Goal: Task Accomplishment & Management: Manage account settings

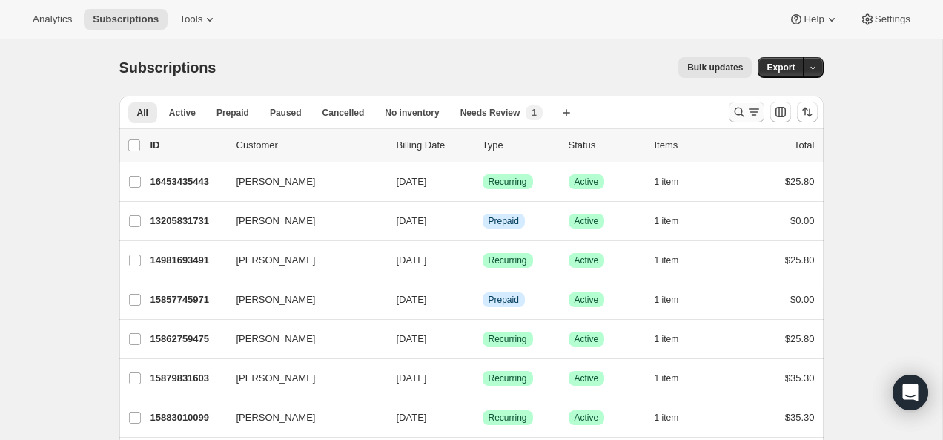
click at [738, 108] on icon "Search and filter results" at bounding box center [739, 112] width 15 height 15
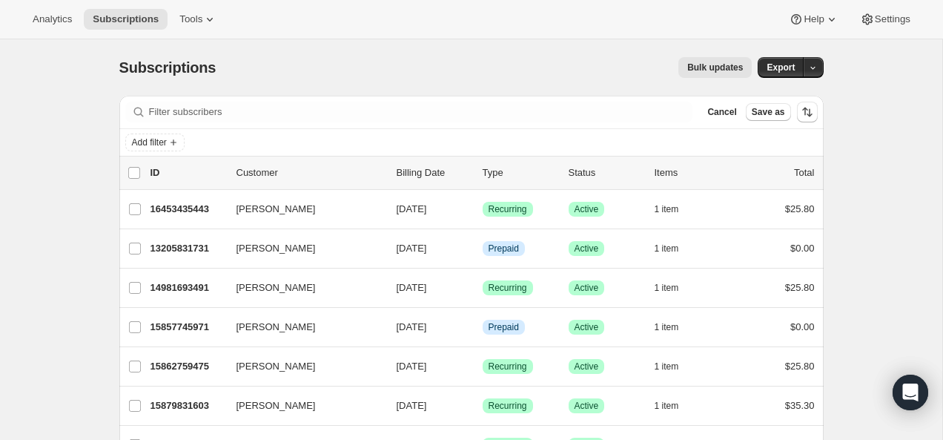
click at [530, 100] on div "Filter subscribers Cancel Save as" at bounding box center [471, 112] width 705 height 33
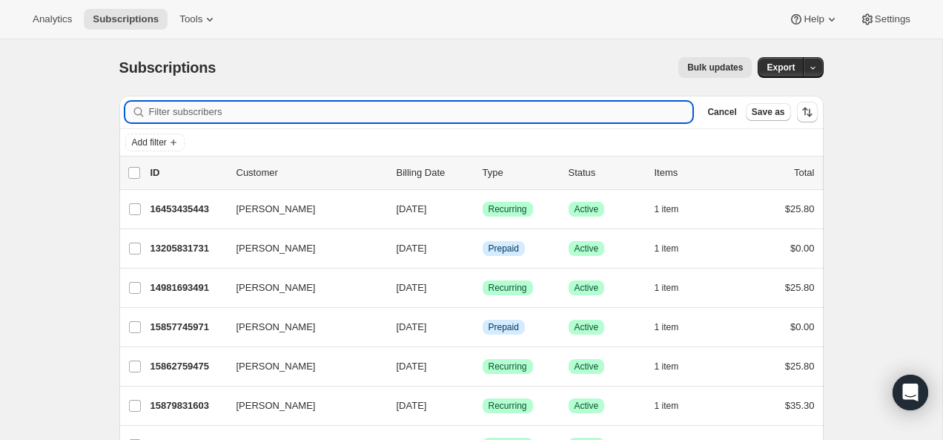
click at [529, 119] on input "Filter subscribers" at bounding box center [421, 112] width 544 height 21
paste input "Melanie Clavet"
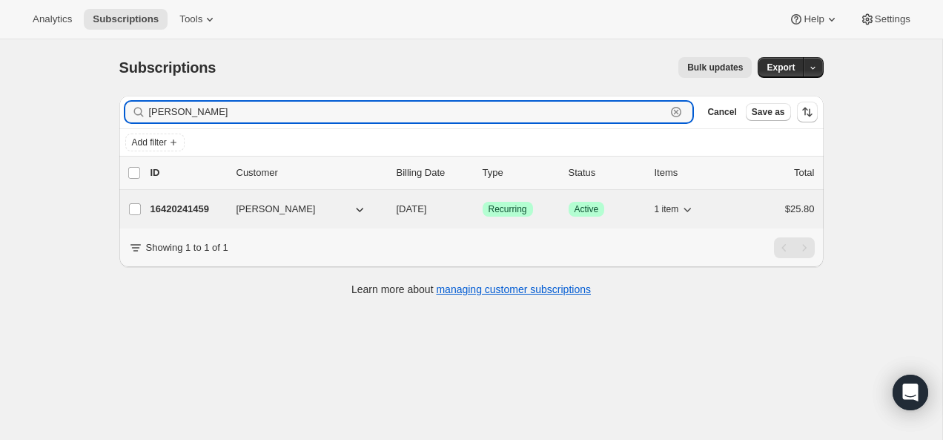
type input "Melanie Clavet"
click at [181, 205] on p "16420241459" at bounding box center [188, 209] width 74 height 15
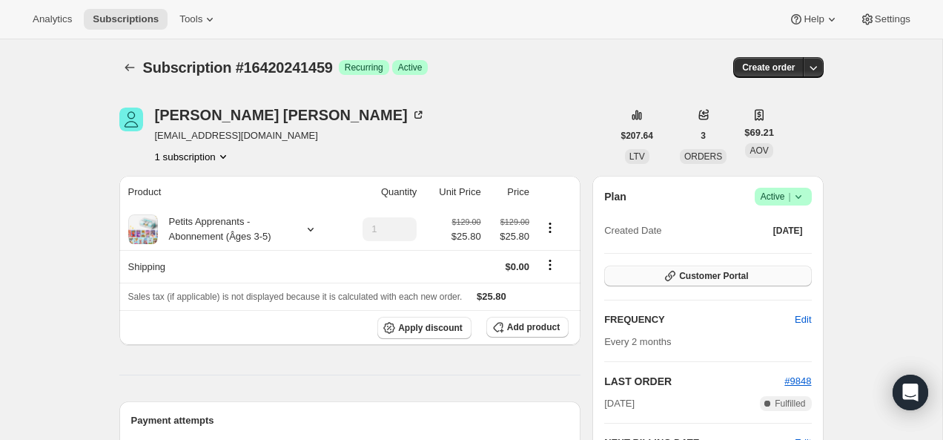
click at [774, 276] on button "Customer Portal" at bounding box center [707, 276] width 207 height 21
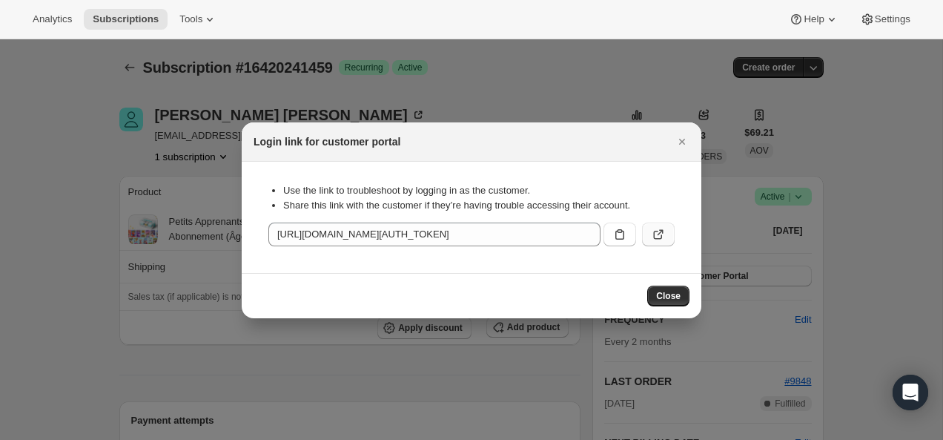
click at [662, 231] on icon ":rcc:" at bounding box center [661, 232] width 6 height 6
click at [681, 135] on icon "Close" at bounding box center [682, 141] width 15 height 15
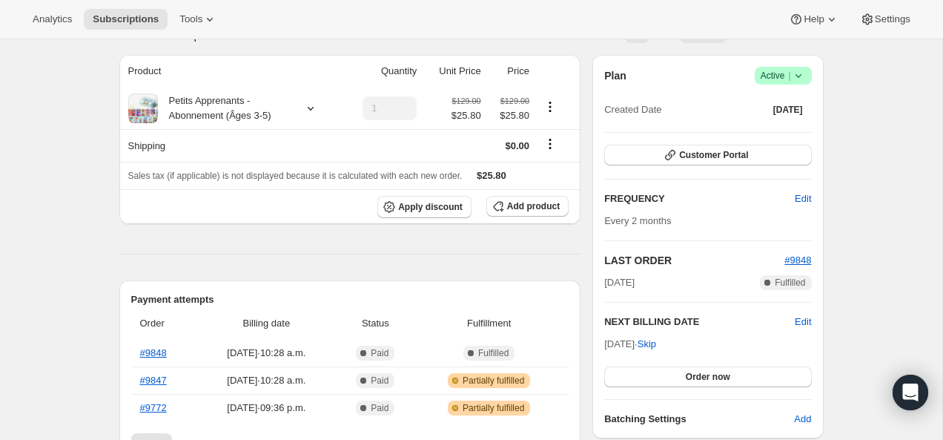
scroll to position [154, 0]
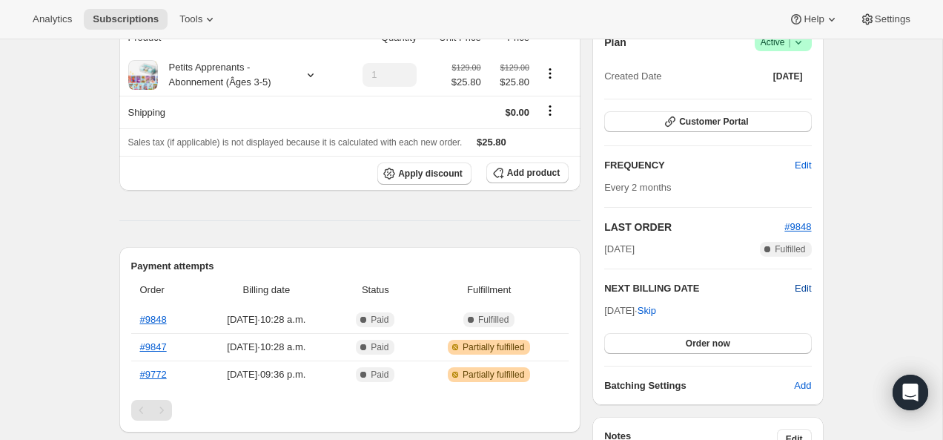
click at [807, 289] on span "Edit" at bounding box center [803, 288] width 16 height 15
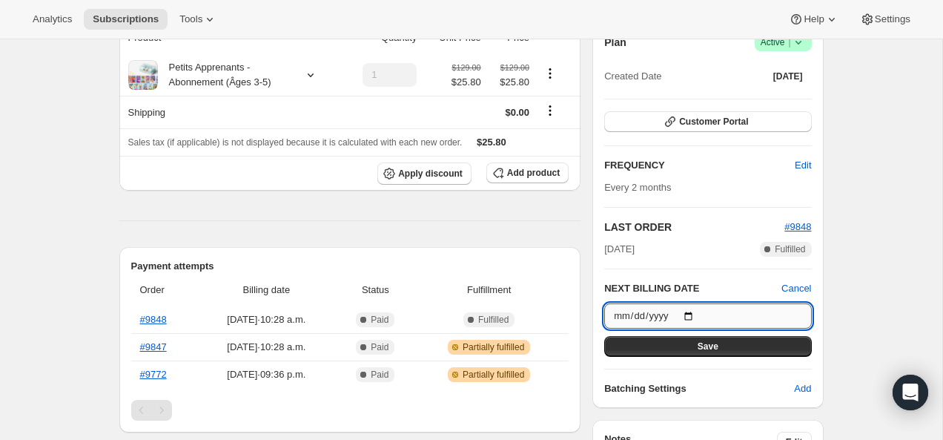
click at [699, 319] on input "2025-09-02" at bounding box center [707, 315] width 207 height 25
type input "2025-11-02"
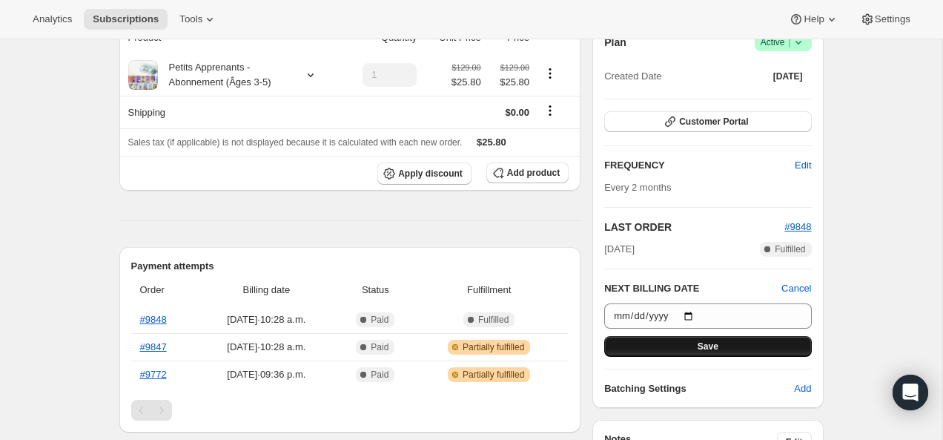
click at [703, 338] on button "Save" at bounding box center [707, 346] width 207 height 21
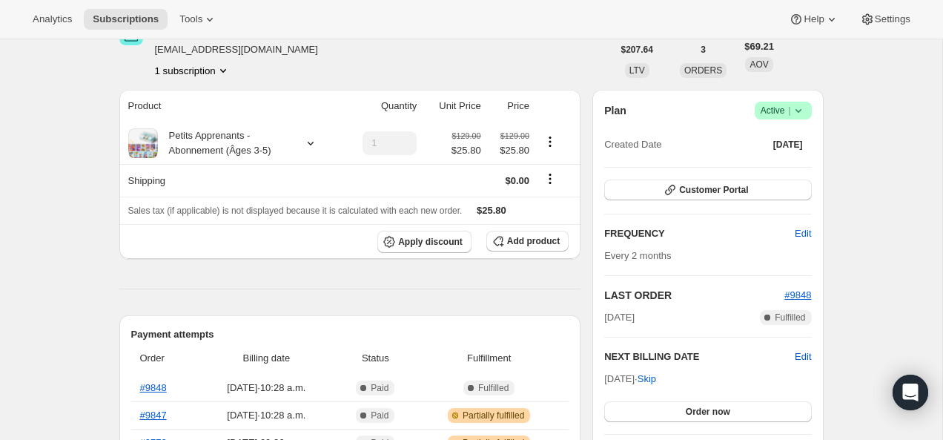
scroll to position [0, 0]
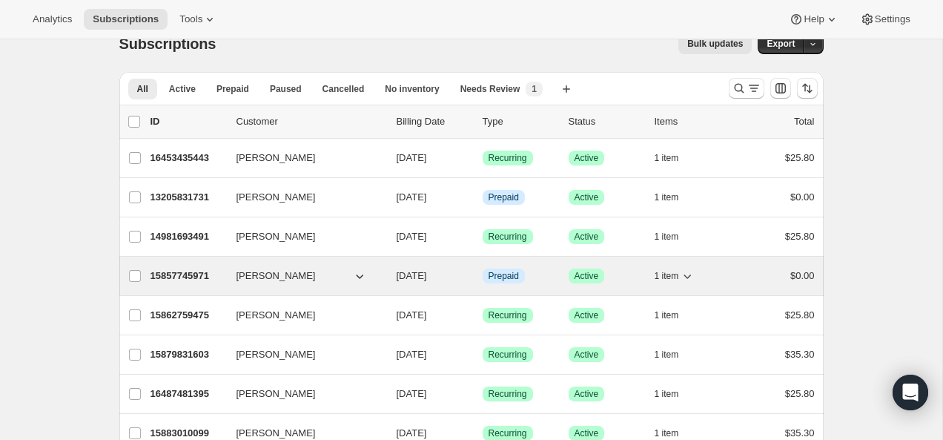
scroll to position [44, 0]
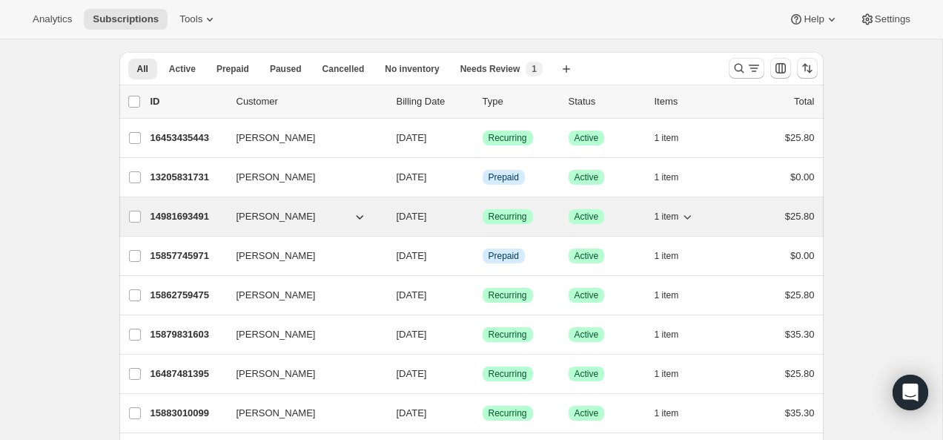
click at [191, 220] on p "14981693491" at bounding box center [188, 216] width 74 height 15
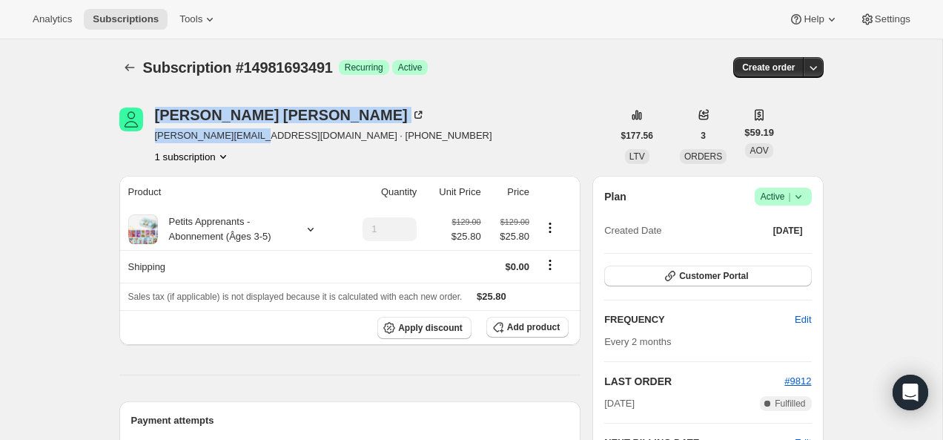
drag, startPoint x: 257, startPoint y: 136, endPoint x: 147, endPoint y: 136, distance: 109.8
click at [147, 136] on div "Lisette Picard lisette@pagebleu.com · +15146425614 1 subscription" at bounding box center [365, 136] width 493 height 56
copy div "Lisette Picard lisette@pagebleu.com"
click at [149, 132] on div "Lisette Picard lisette@pagebleu.com · +15146425614 1 subscription" at bounding box center [365, 136] width 493 height 56
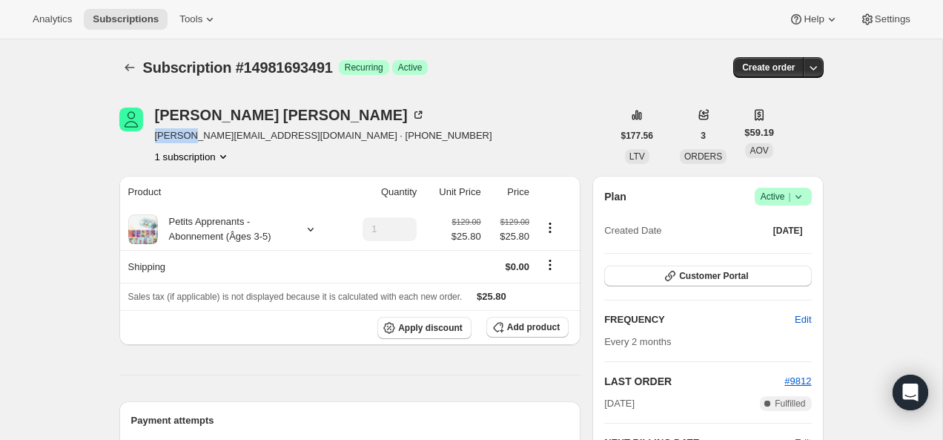
click at [149, 132] on div "Lisette Picard lisette@pagebleu.com · +15146425614 1 subscription" at bounding box center [365, 136] width 493 height 56
click at [254, 126] on div "Lisette Picard lisette@pagebleu.com · +15146425614 1 subscription" at bounding box center [323, 136] width 337 height 56
drag, startPoint x: 259, startPoint y: 136, endPoint x: 151, endPoint y: 135, distance: 107.6
click at [151, 135] on div "Lisette Picard lisette@pagebleu.com · +15146425614 1 subscription" at bounding box center [365, 136] width 493 height 56
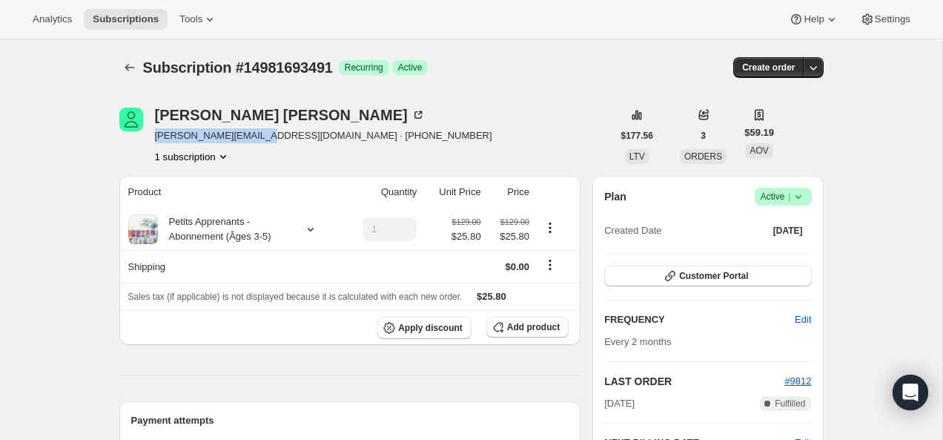
copy span "lisette@pagebleu.com"
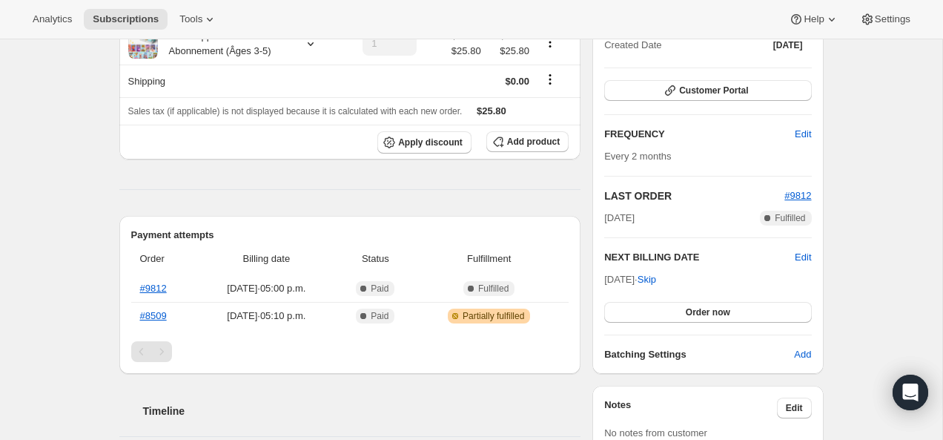
scroll to position [306, 0]
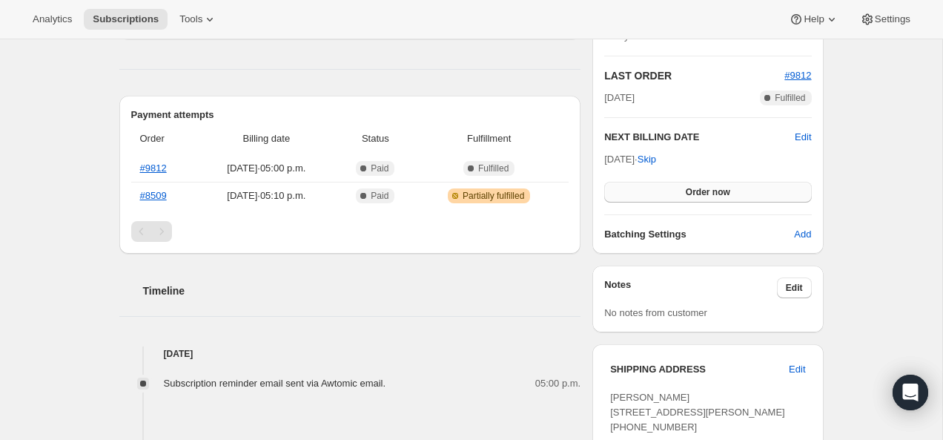
click at [711, 188] on span "Order now" at bounding box center [708, 192] width 44 height 12
click at [711, 191] on span "Click to confirm" at bounding box center [707, 192] width 67 height 12
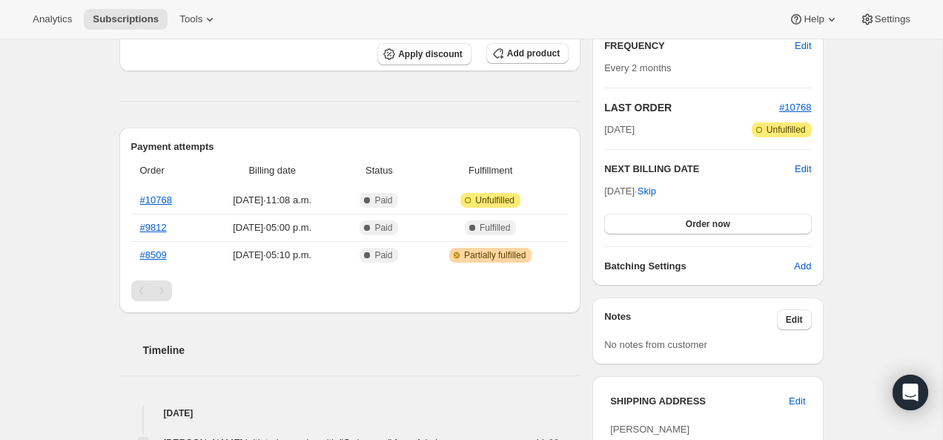
scroll to position [218, 0]
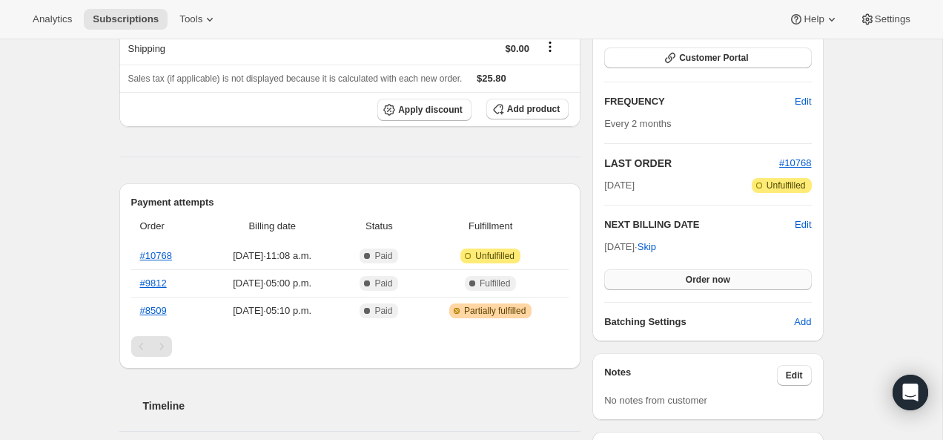
click at [676, 280] on button "Order now" at bounding box center [707, 279] width 207 height 21
click at [676, 280] on span "Click to confirm" at bounding box center [707, 280] width 67 height 12
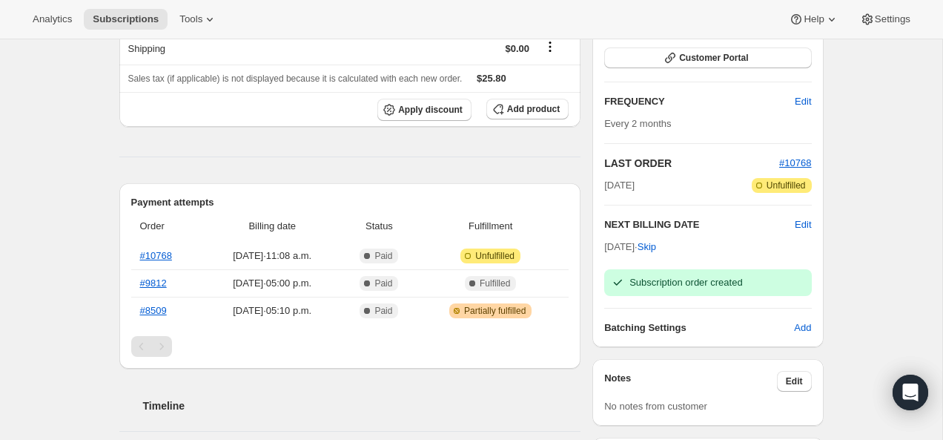
scroll to position [0, 0]
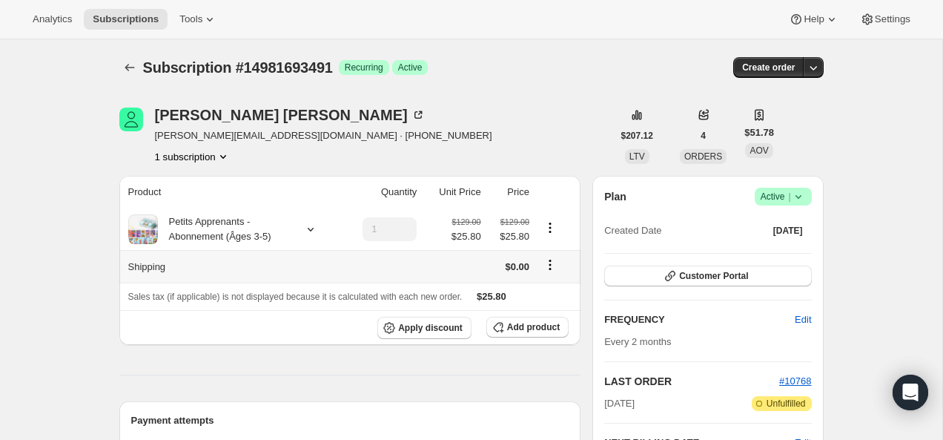
scroll to position [255, 0]
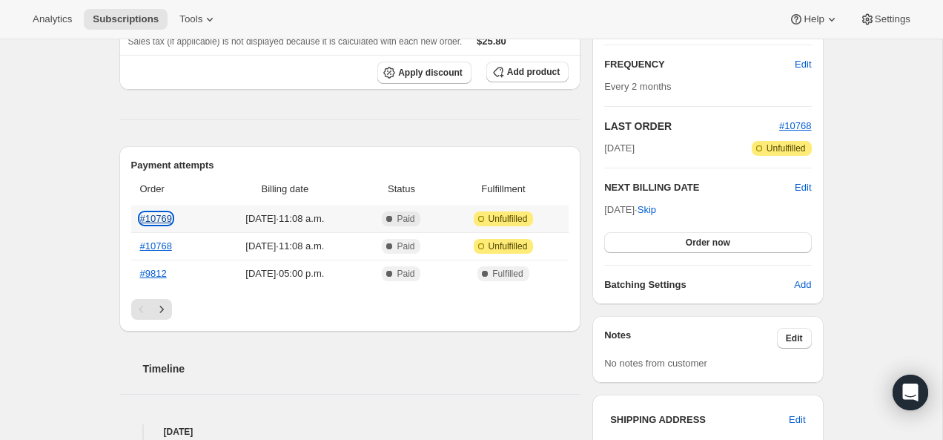
click at [157, 219] on link "#10769" at bounding box center [156, 218] width 32 height 11
click at [682, 242] on button "Order now" at bounding box center [707, 242] width 207 height 21
click at [677, 239] on span "Click to confirm" at bounding box center [707, 243] width 67 height 12
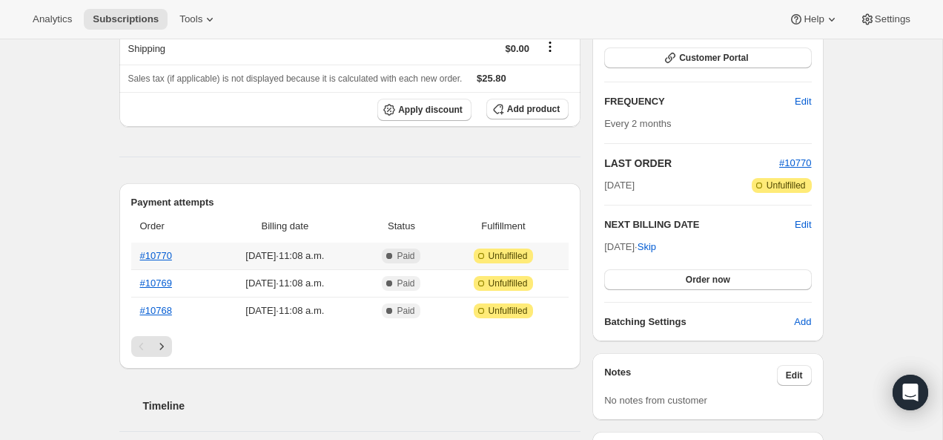
scroll to position [243, 0]
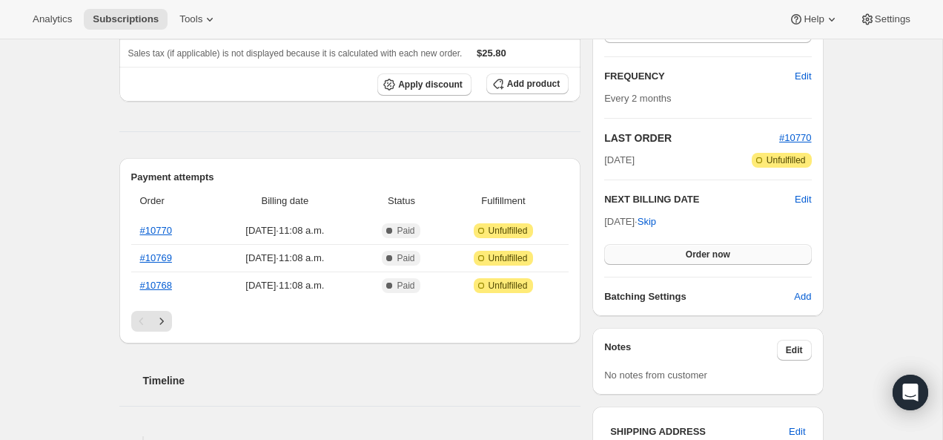
click at [650, 258] on button "Order now" at bounding box center [707, 254] width 207 height 21
click at [650, 258] on button "Click to confirm" at bounding box center [707, 254] width 207 height 21
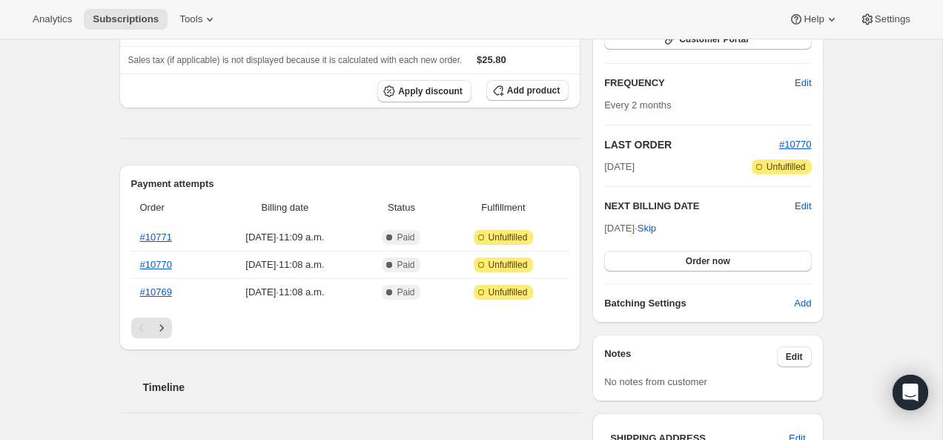
scroll to position [258, 0]
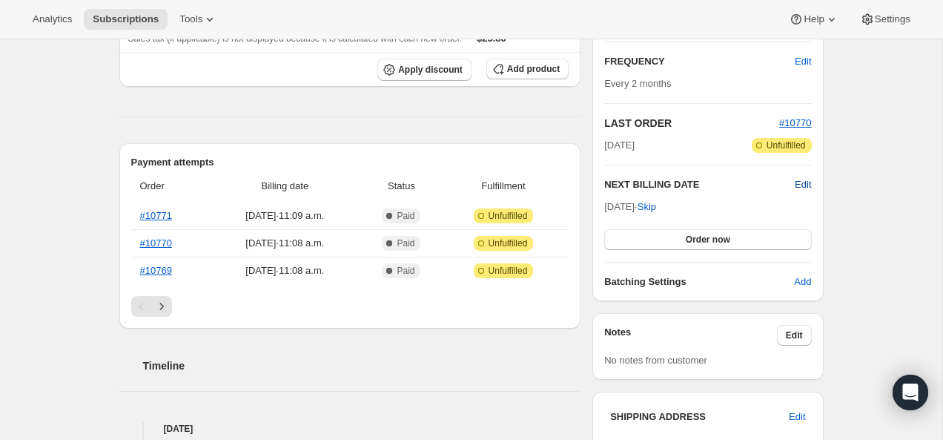
click at [797, 182] on span "Edit" at bounding box center [803, 184] width 16 height 15
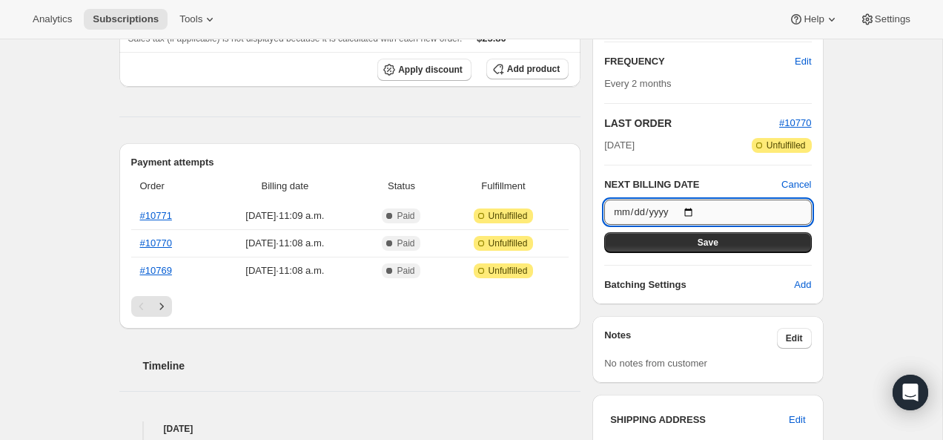
click at [691, 211] on input "[DATE]" at bounding box center [707, 212] width 207 height 25
type input "[DATE]"
click at [810, 282] on span "Add" at bounding box center [802, 284] width 17 height 15
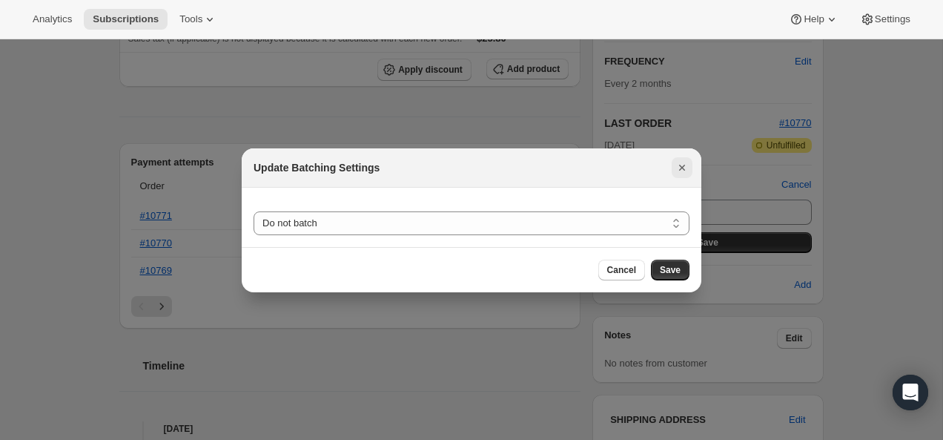
click at [678, 160] on icon "Close" at bounding box center [682, 167] width 15 height 15
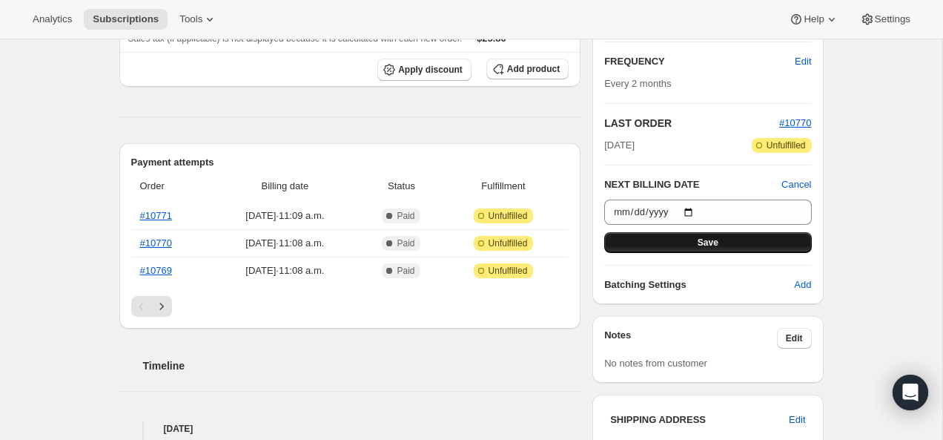
click at [688, 244] on button "Save" at bounding box center [707, 242] width 207 height 21
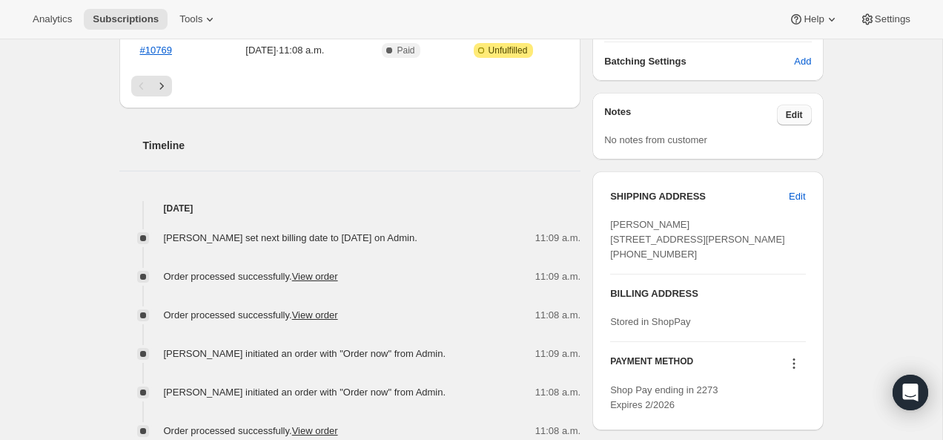
scroll to position [525, 0]
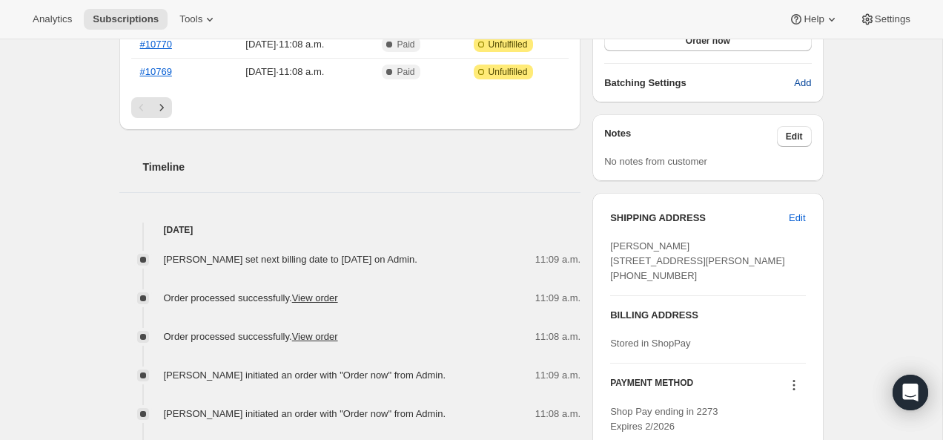
click at [805, 78] on span "Add" at bounding box center [802, 83] width 17 height 15
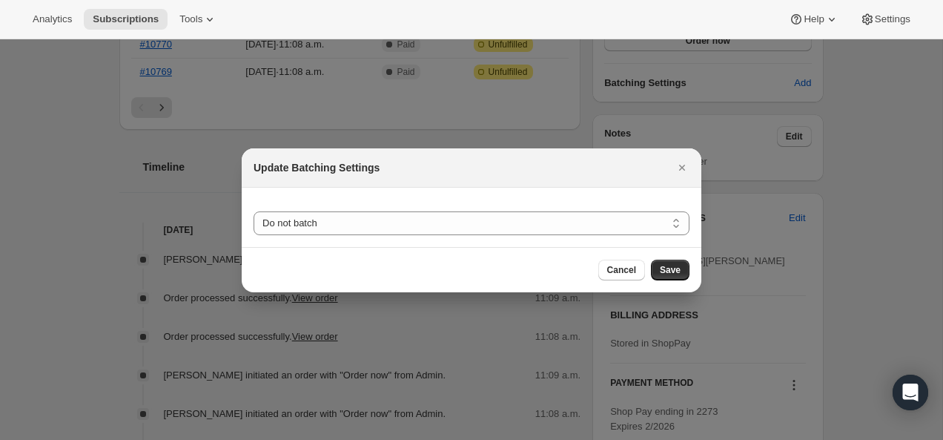
click at [604, 235] on section "Do not batch Weekly Monthly Yearly Do not batch" at bounding box center [472, 217] width 460 height 59
click at [606, 228] on select "Do not batch Weekly Monthly Yearly" at bounding box center [472, 223] width 436 height 24
click at [677, 171] on icon "Close" at bounding box center [682, 167] width 15 height 15
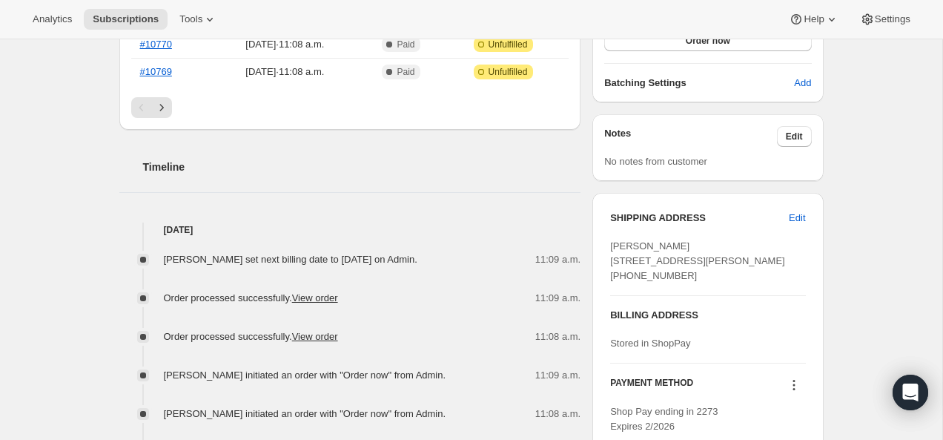
scroll to position [0, 0]
